Goal: Use online tool/utility: Utilize a website feature to perform a specific function

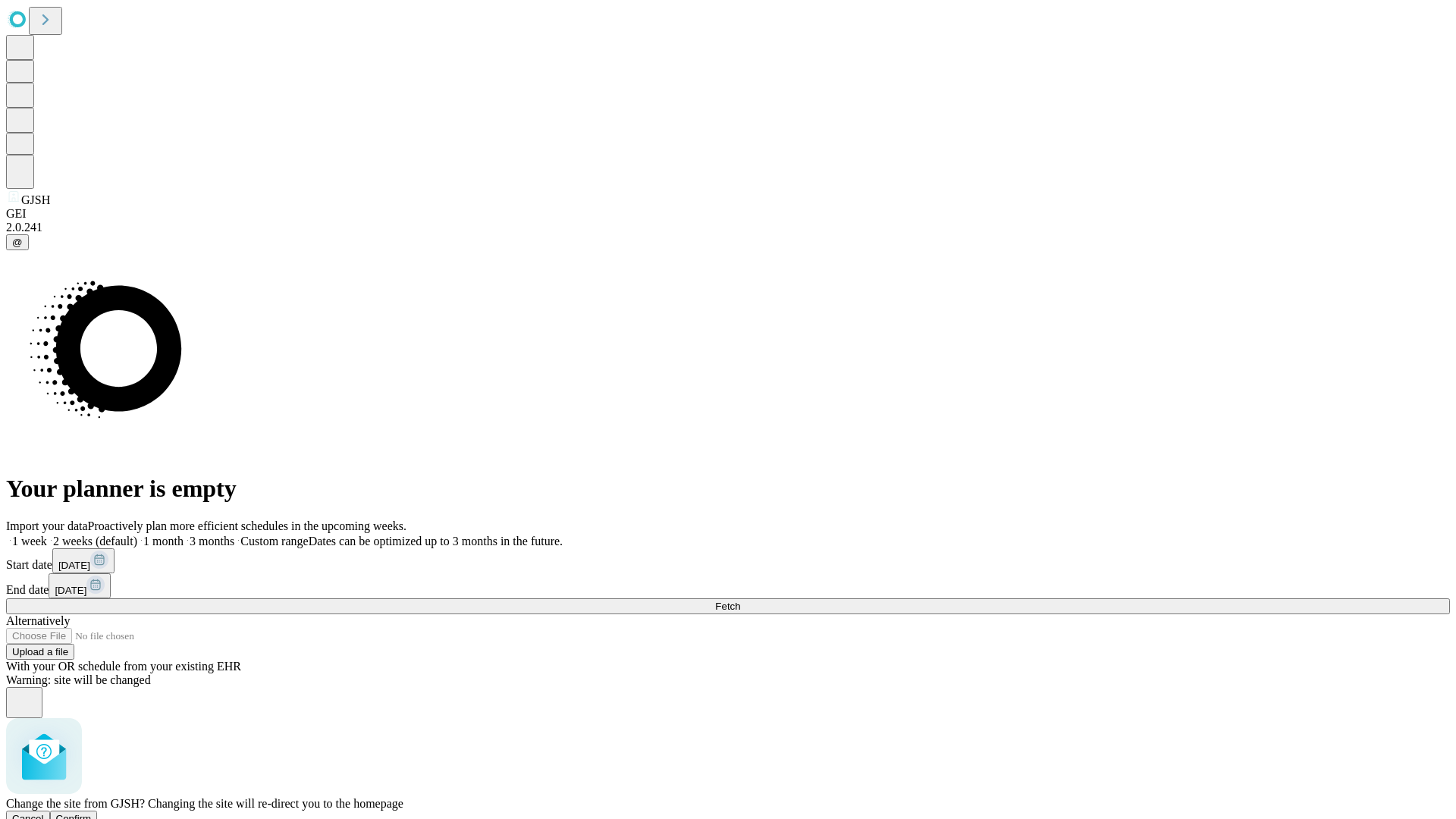
click at [92, 813] on span "Confirm" at bounding box center [74, 819] width 36 height 12
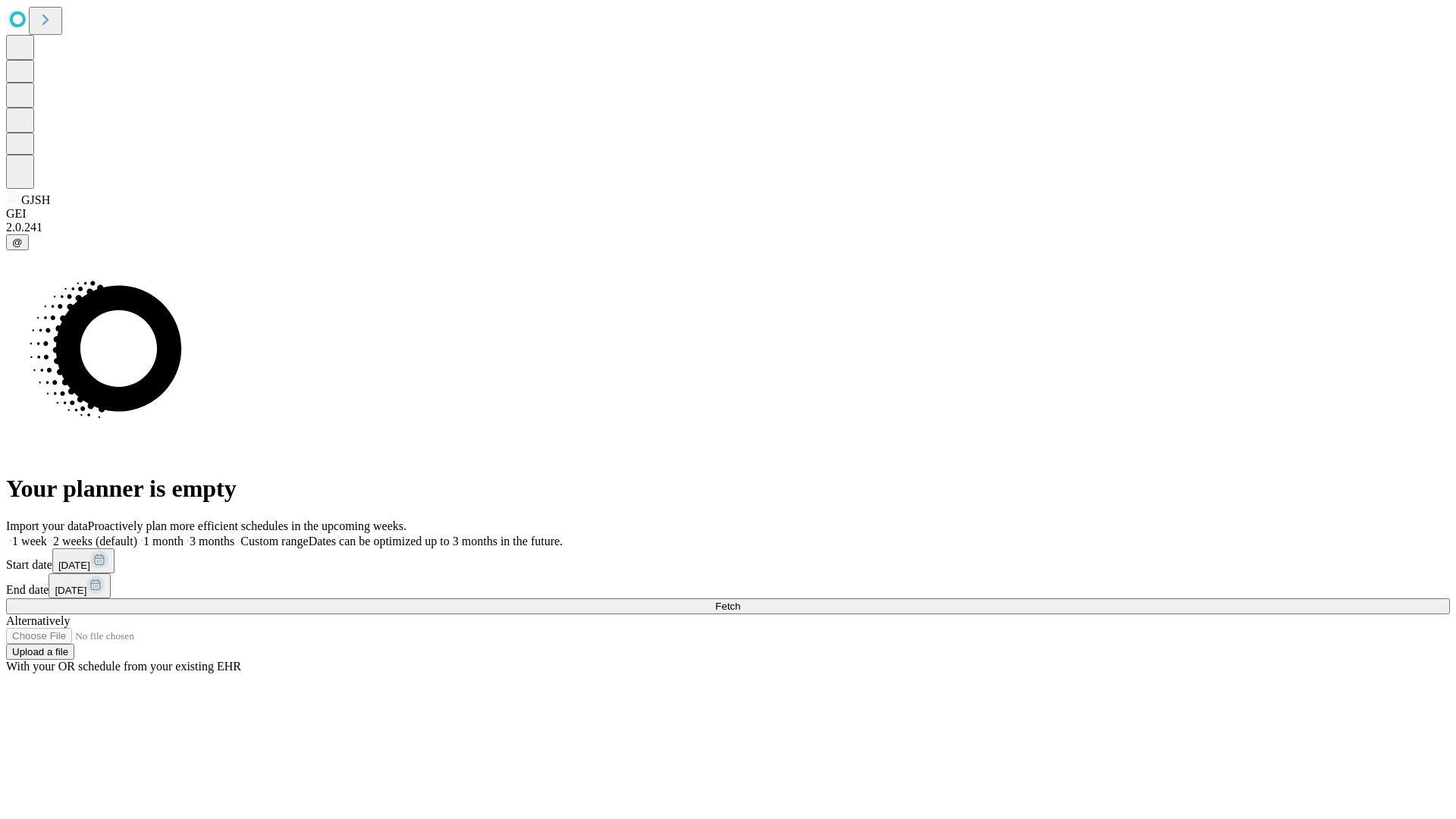
click at [47, 534] on label "1 week" at bounding box center [26, 540] width 40 height 13
click at [740, 601] on span "Fetch" at bounding box center [727, 607] width 25 height 12
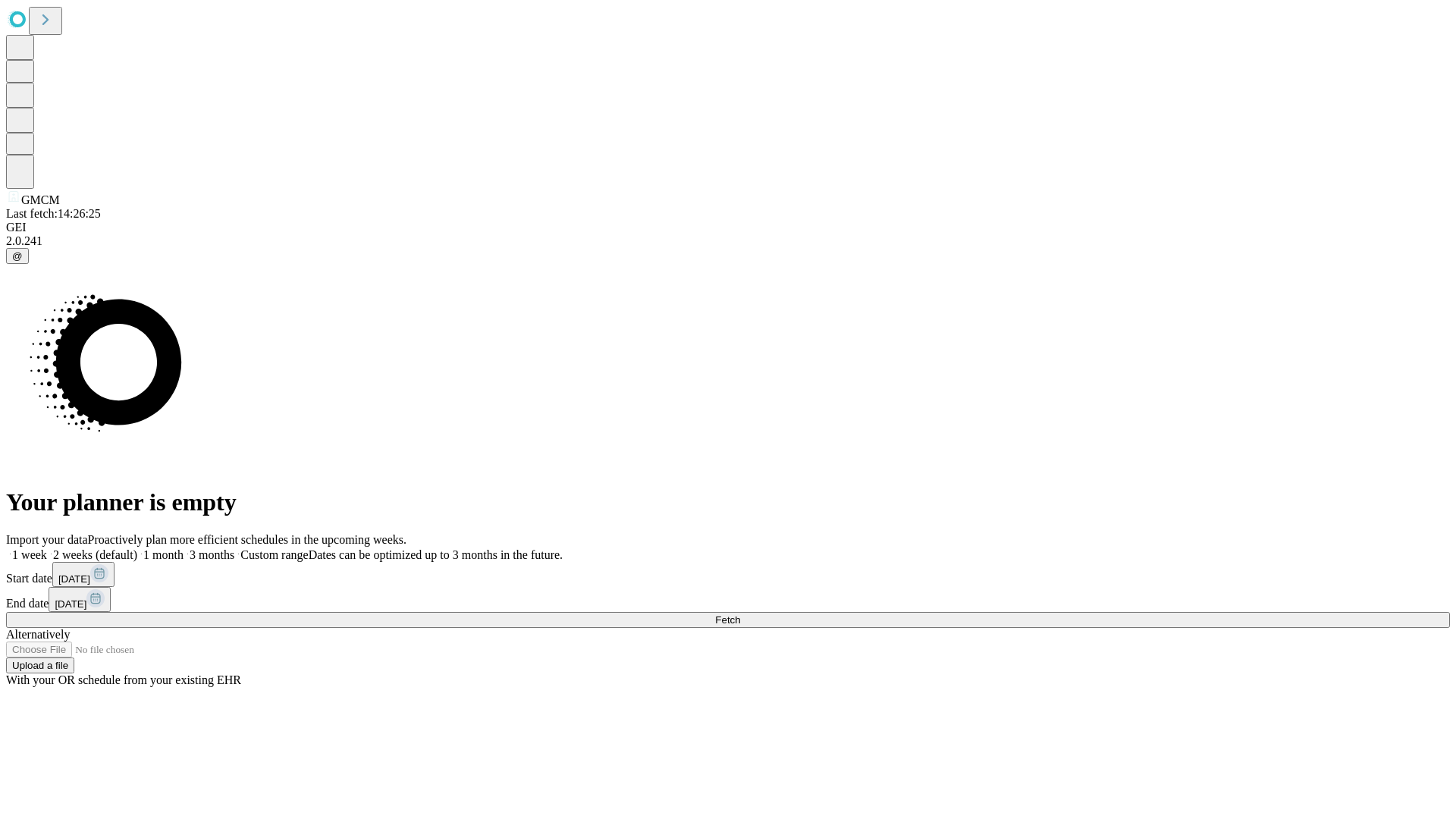
click at [47, 548] on label "1 week" at bounding box center [26, 554] width 40 height 13
click at [740, 614] on span "Fetch" at bounding box center [727, 620] width 25 height 12
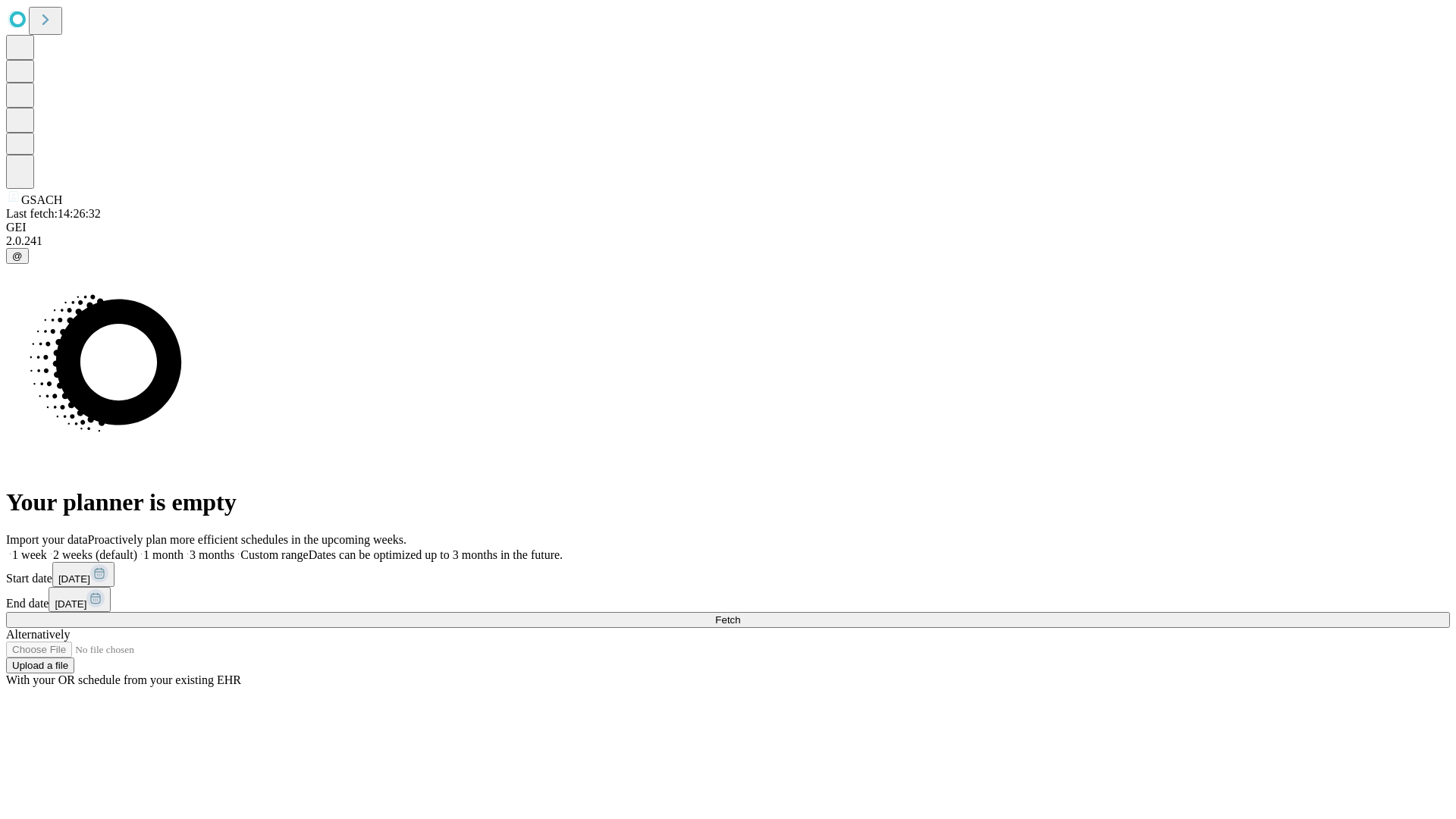
click at [47, 548] on label "1 week" at bounding box center [26, 554] width 40 height 13
click at [740, 614] on span "Fetch" at bounding box center [727, 620] width 25 height 12
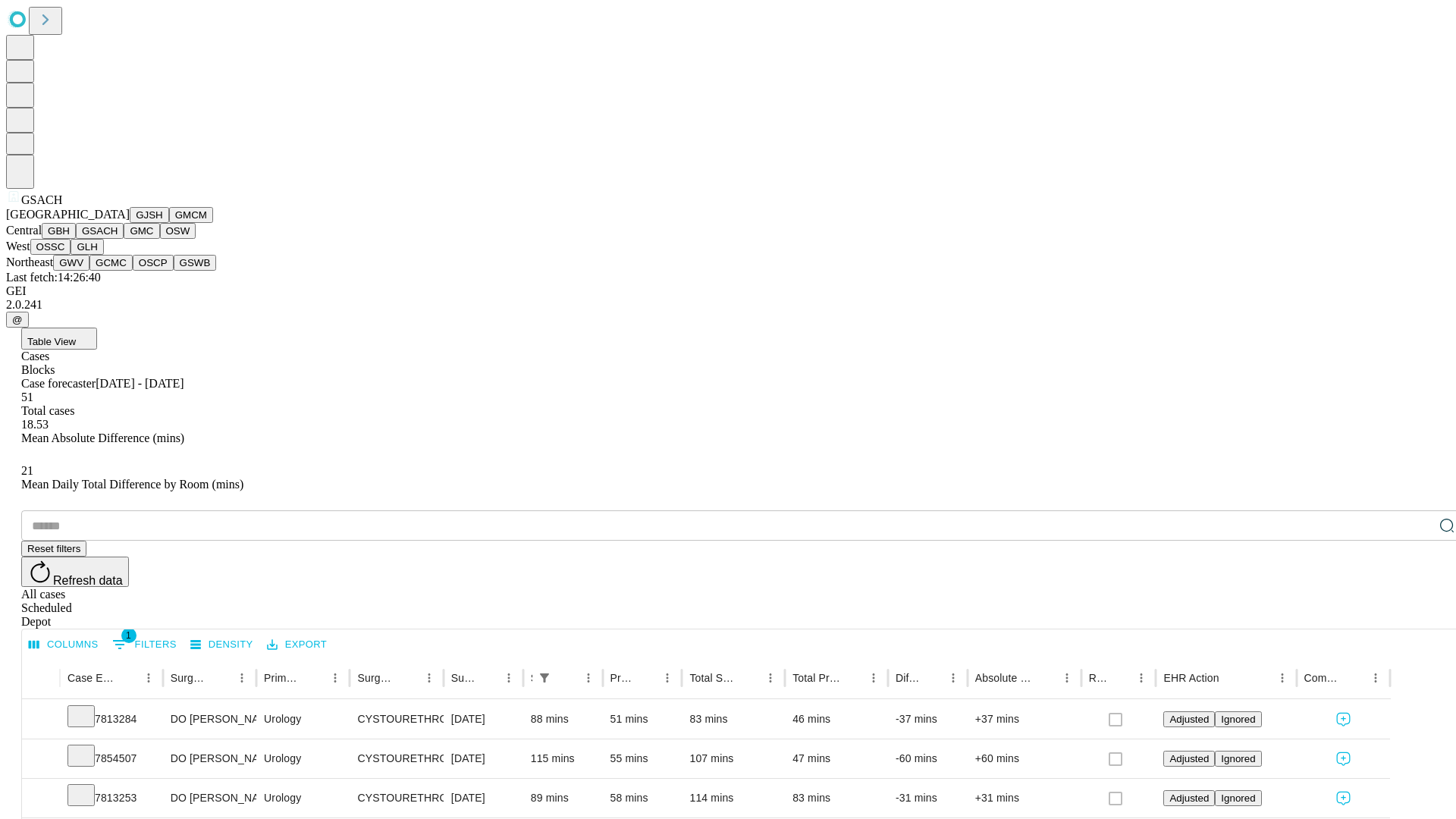
click at [123, 239] on button "GMC" at bounding box center [141, 231] width 36 height 16
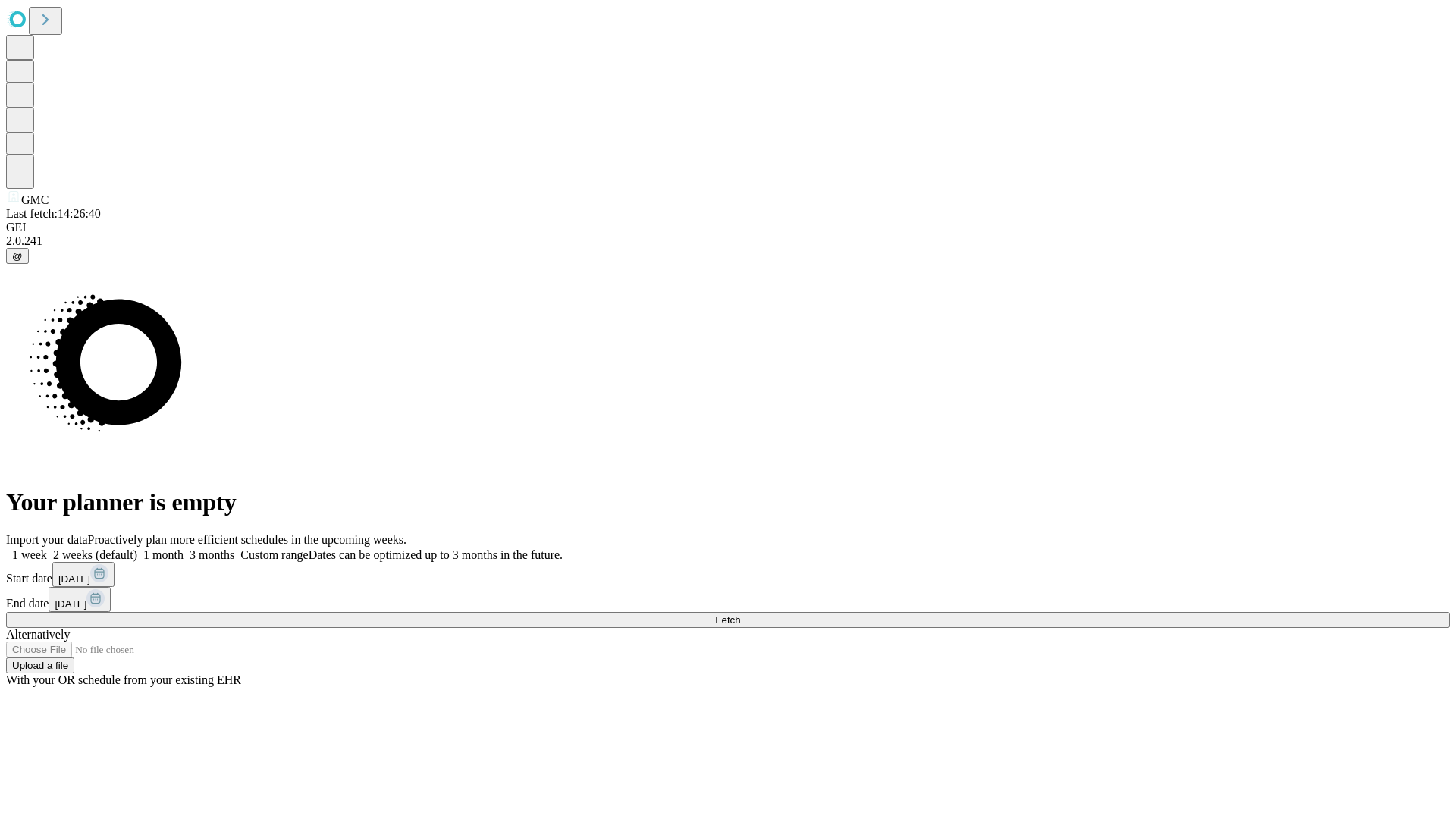
click at [47, 548] on label "1 week" at bounding box center [26, 554] width 40 height 13
click at [740, 614] on span "Fetch" at bounding box center [727, 620] width 25 height 12
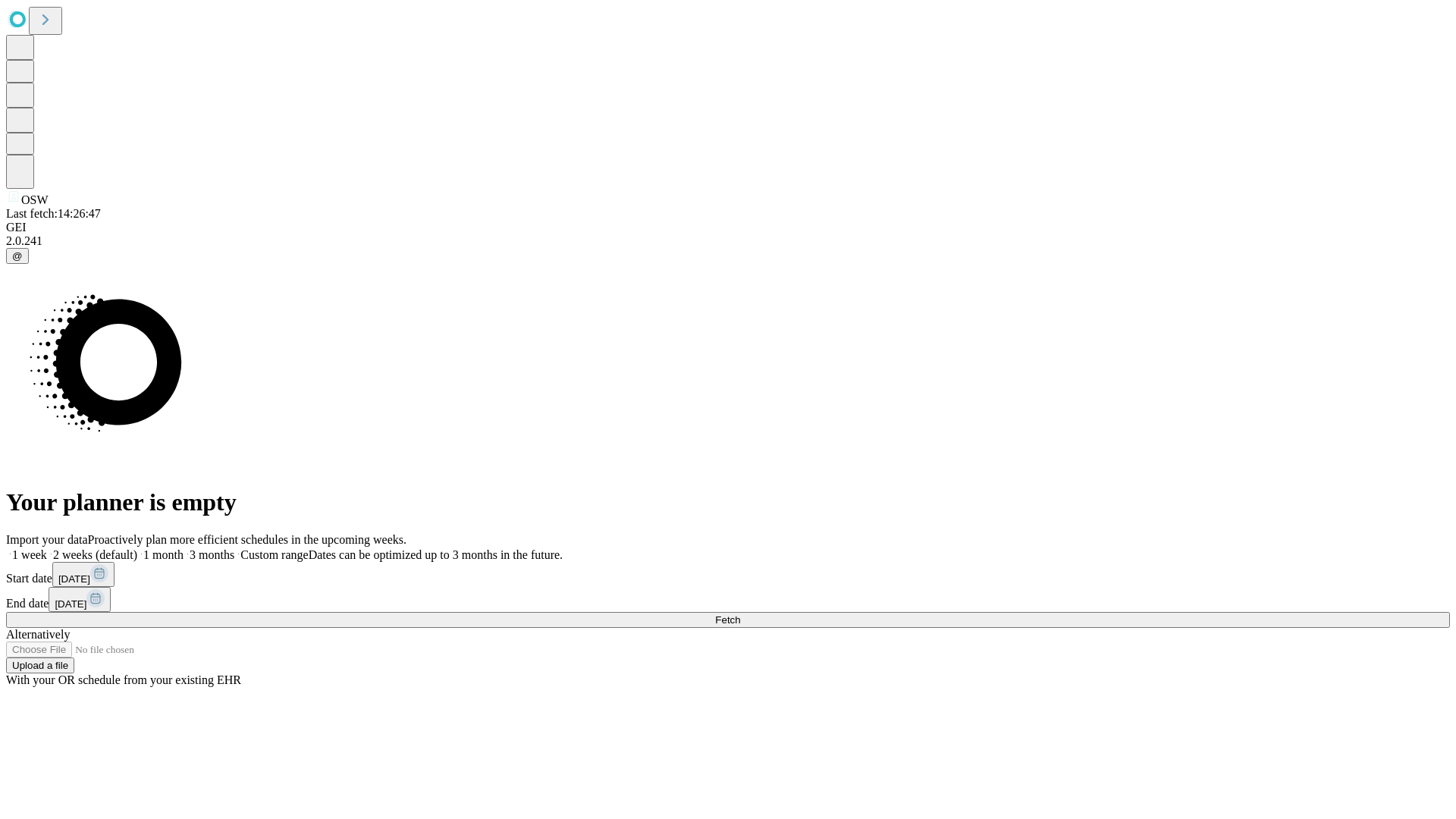
click at [47, 548] on label "1 week" at bounding box center [26, 554] width 40 height 13
click at [740, 614] on span "Fetch" at bounding box center [727, 620] width 25 height 12
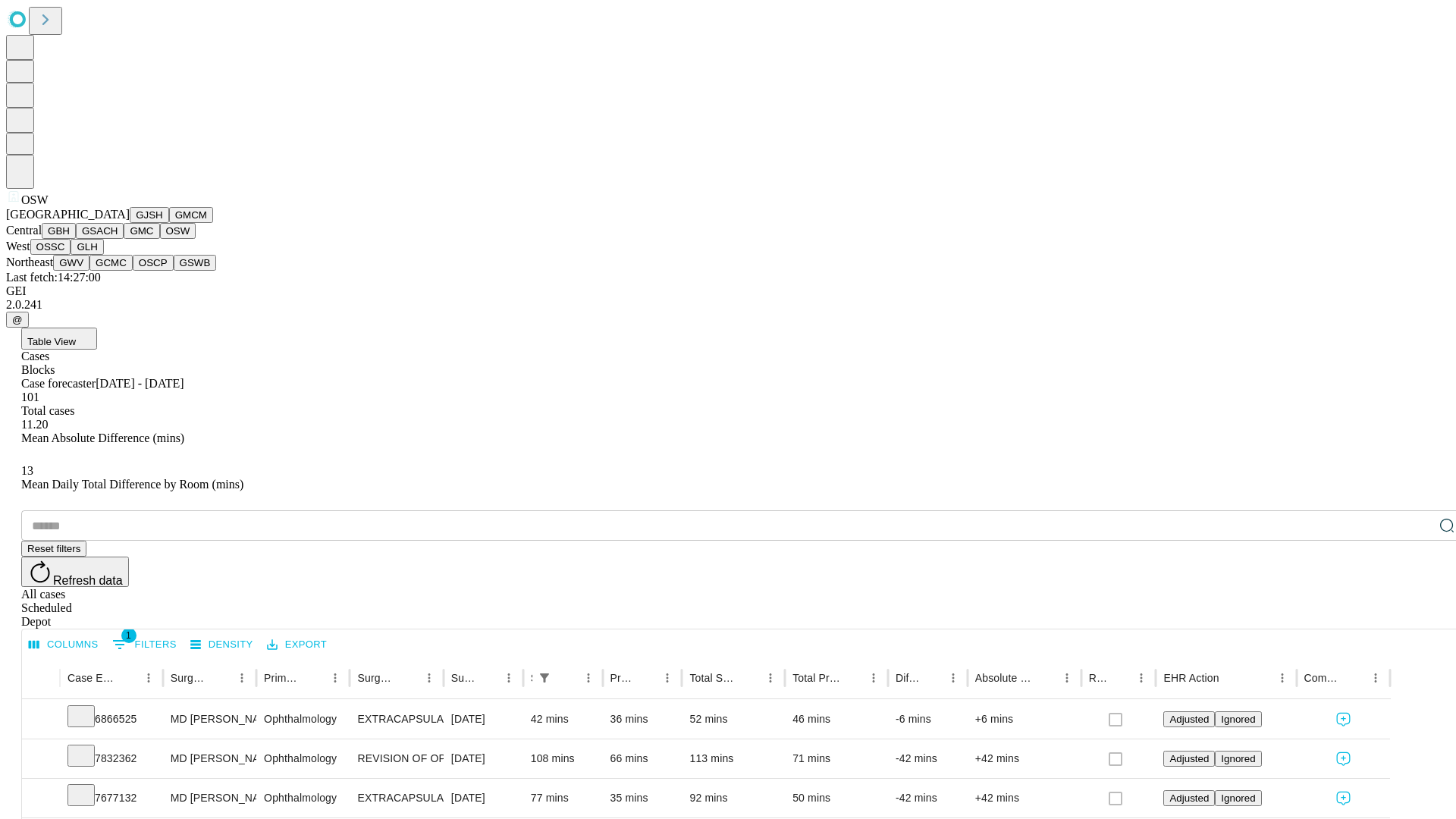
click at [71, 255] on button "OSSC" at bounding box center [50, 247] width 40 height 16
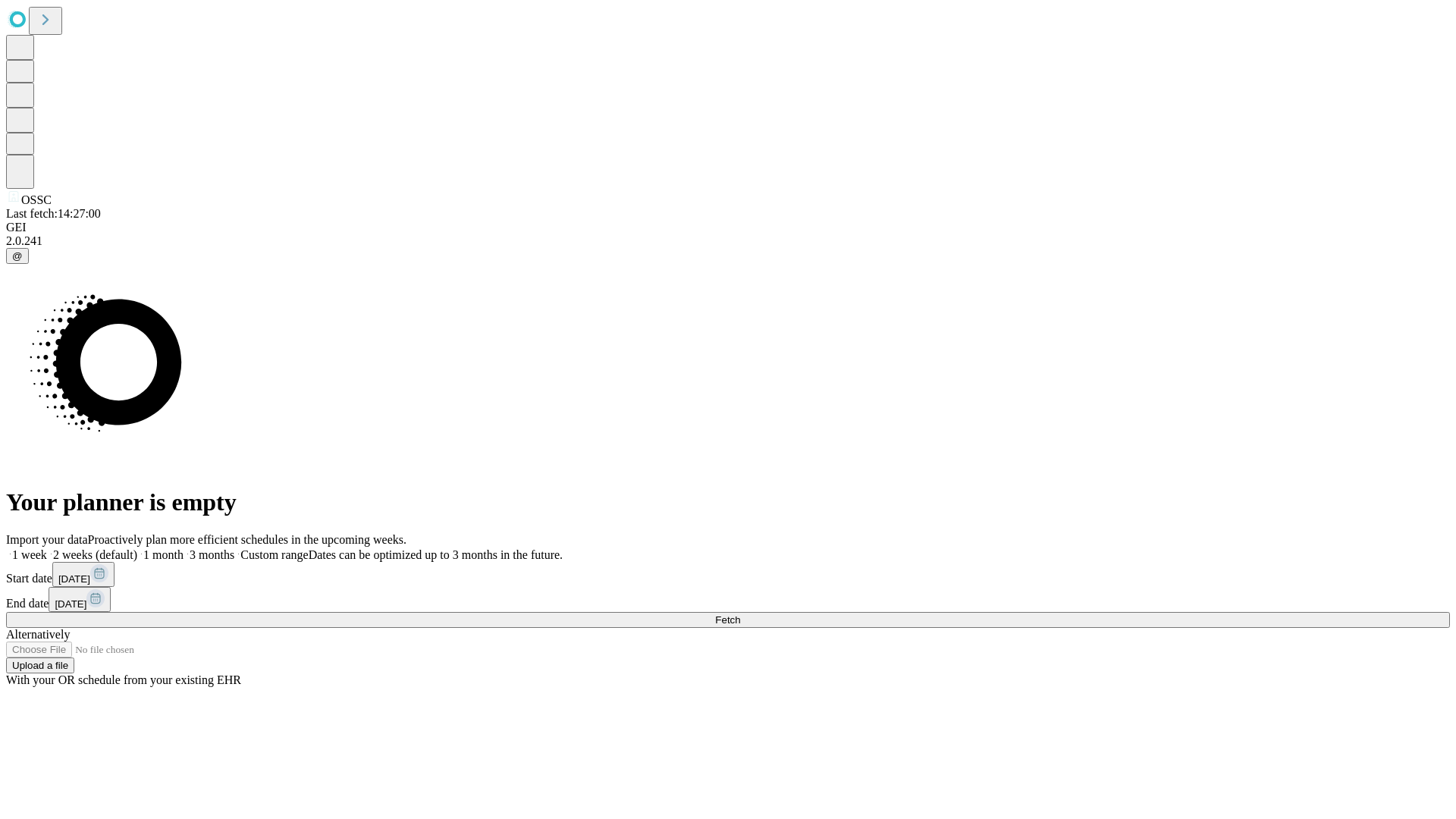
click at [47, 548] on label "1 week" at bounding box center [26, 554] width 40 height 13
click at [740, 614] on span "Fetch" at bounding box center [727, 620] width 25 height 12
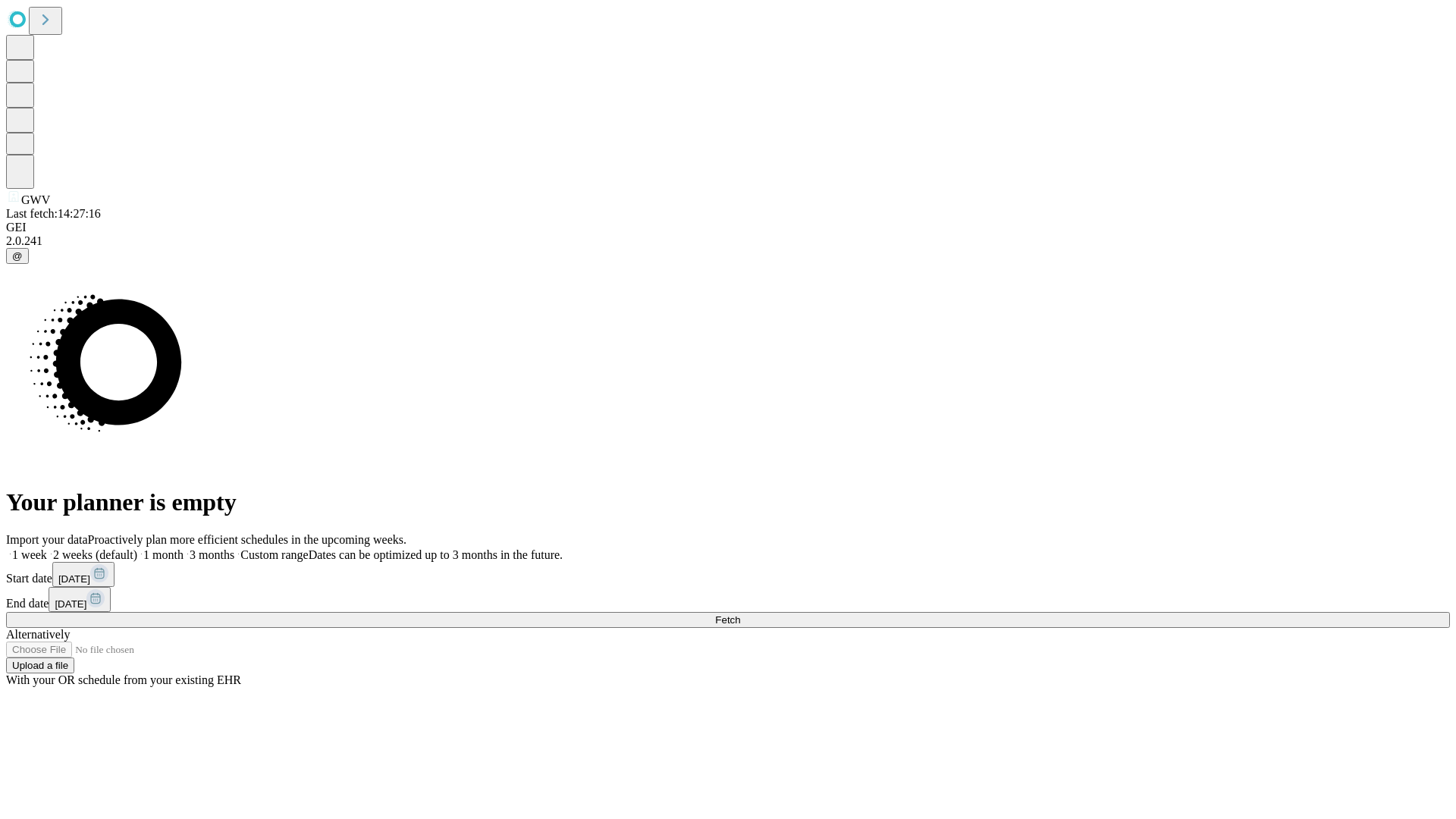
click at [47, 548] on label "1 week" at bounding box center [26, 554] width 40 height 13
click at [740, 614] on span "Fetch" at bounding box center [727, 620] width 25 height 12
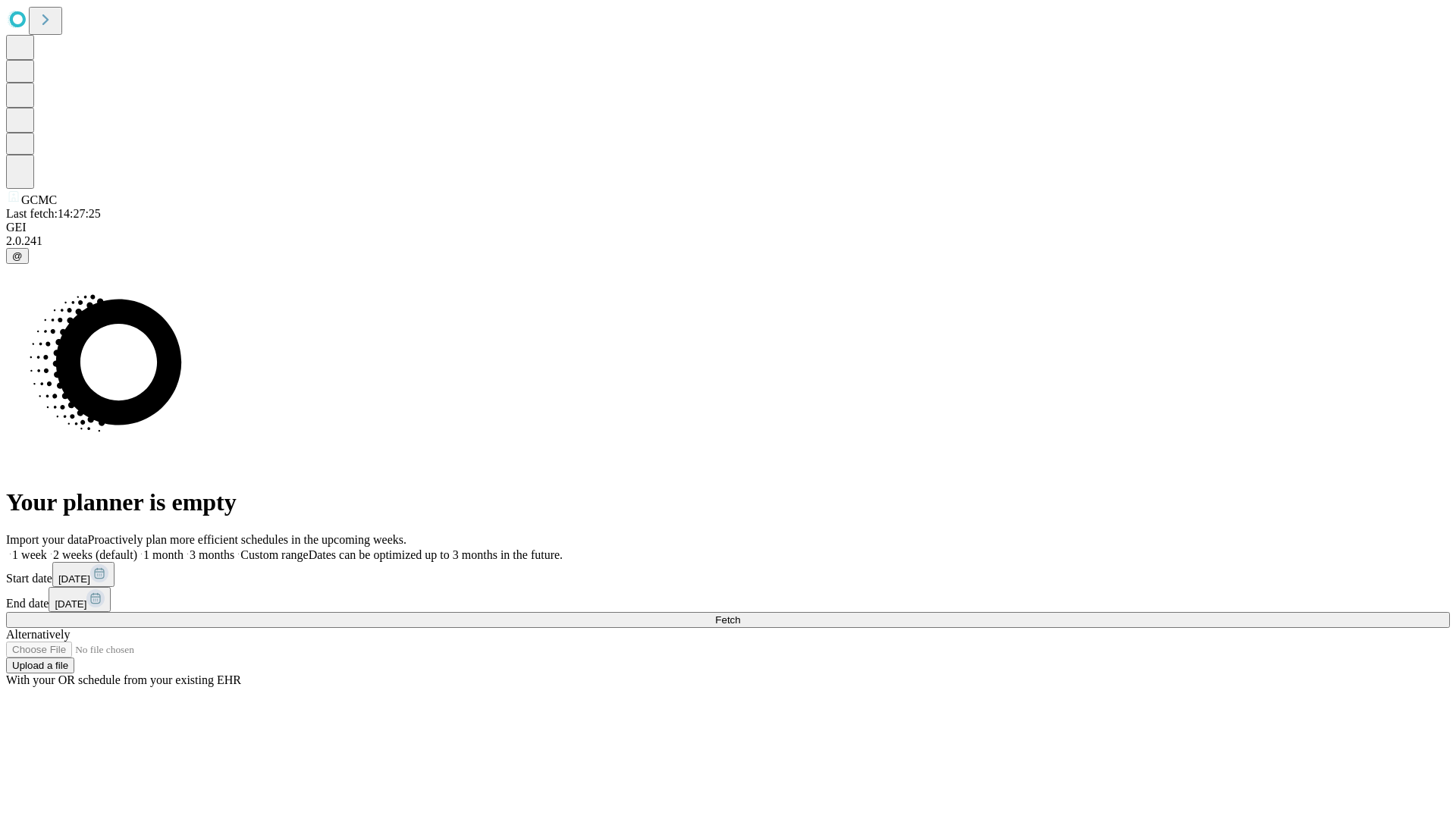
click at [47, 548] on label "1 week" at bounding box center [26, 554] width 40 height 13
click at [740, 614] on span "Fetch" at bounding box center [727, 620] width 25 height 12
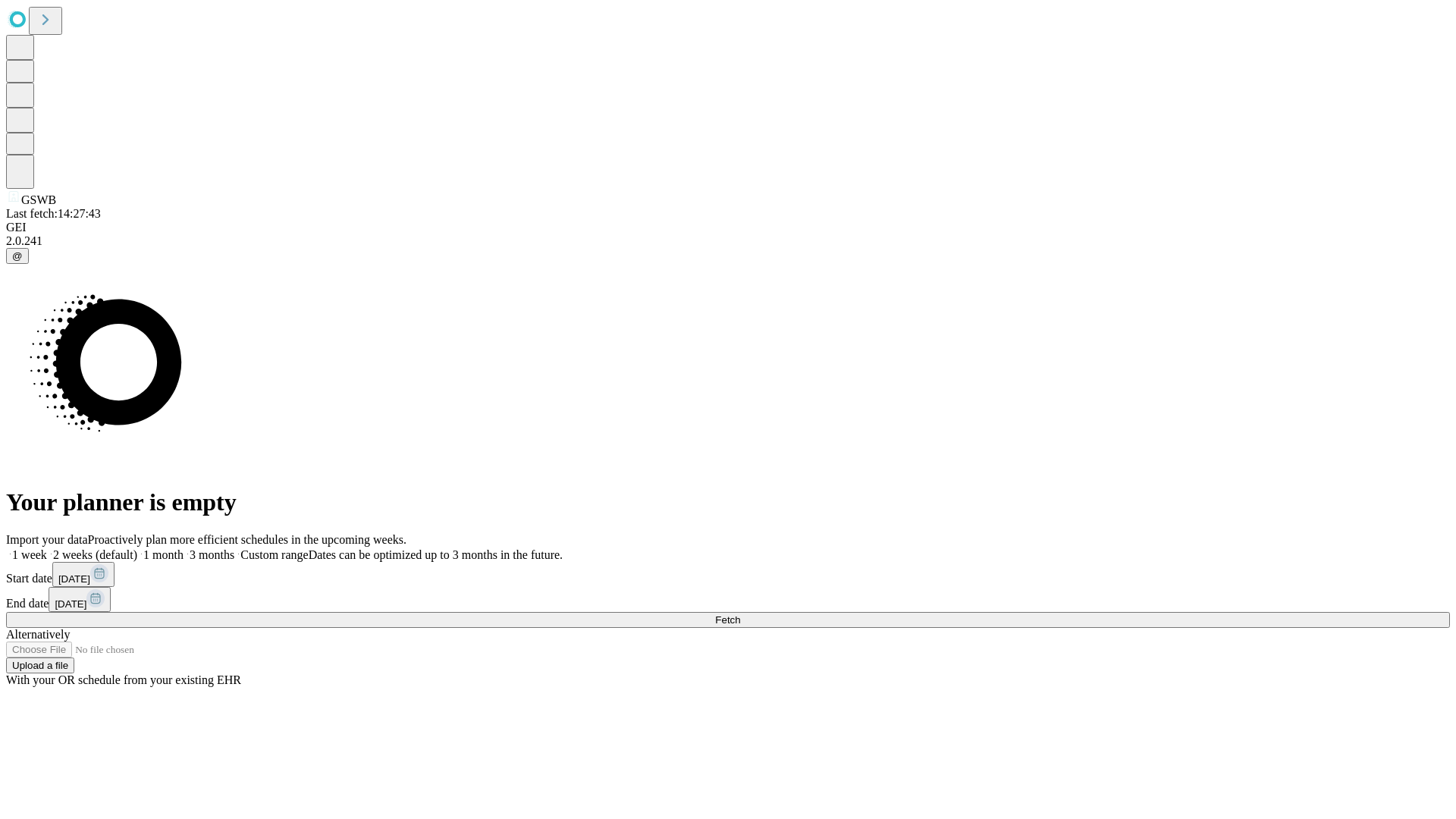
click at [47, 548] on label "1 week" at bounding box center [26, 554] width 40 height 13
click at [740, 614] on span "Fetch" at bounding box center [727, 620] width 25 height 12
